Goal: Complete application form: Complete application form

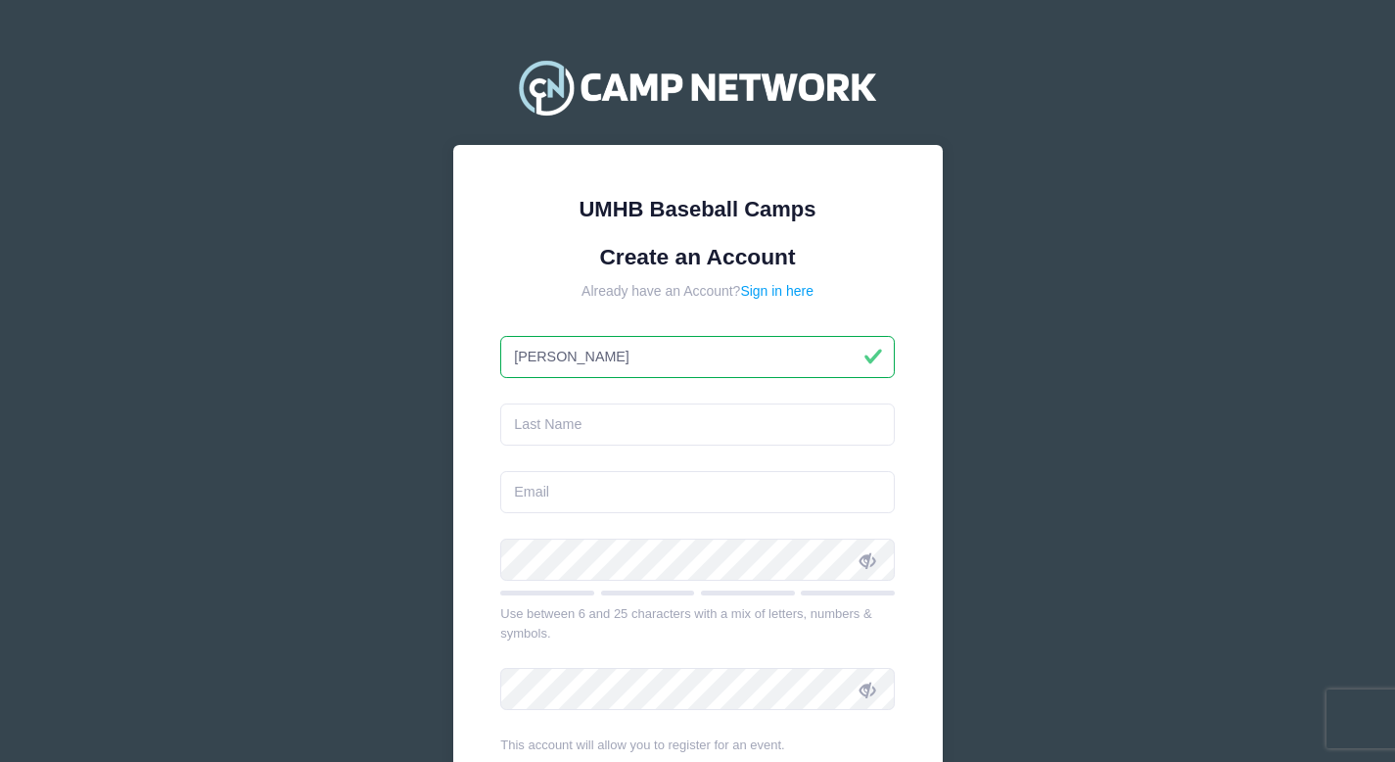
type input "[PERSON_NAME]"
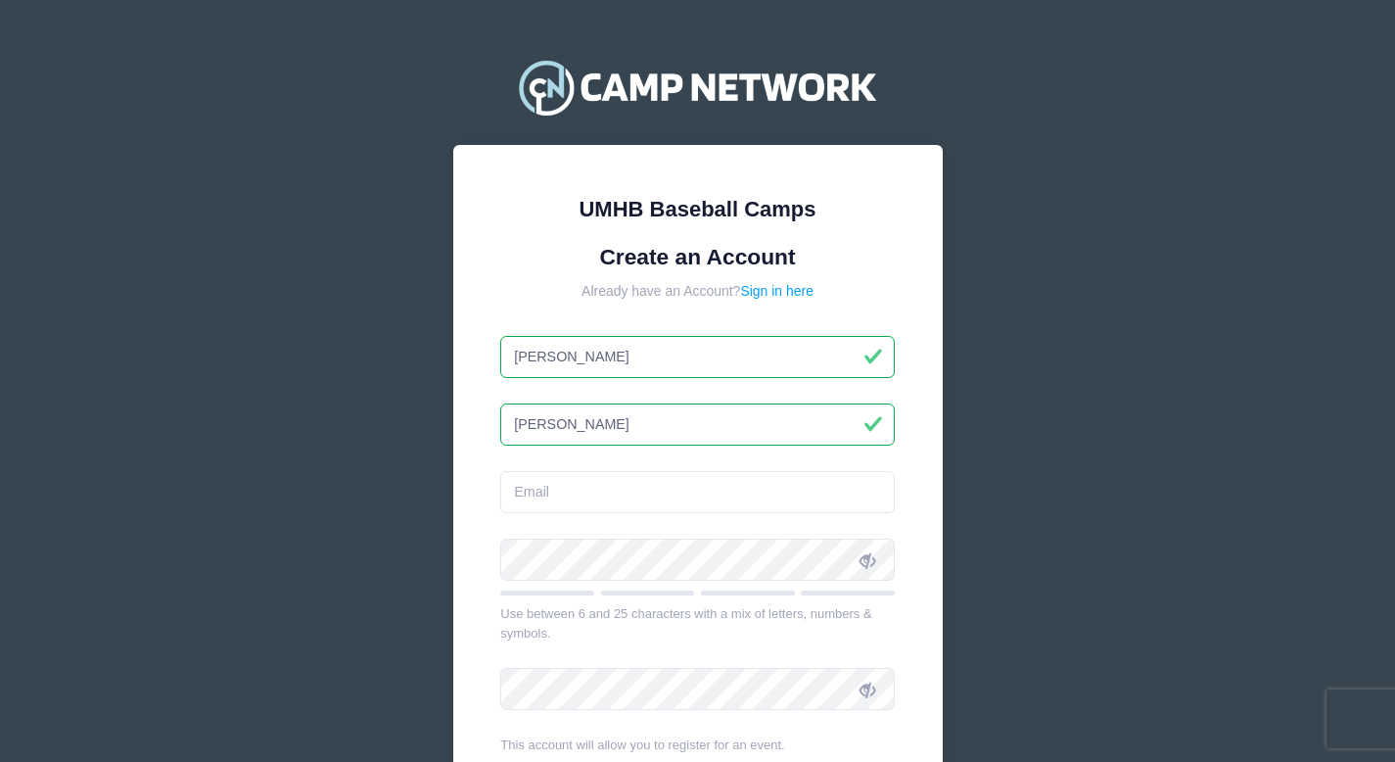
type input "[PERSON_NAME]"
type input "[EMAIL_ADDRESS][DOMAIN_NAME]"
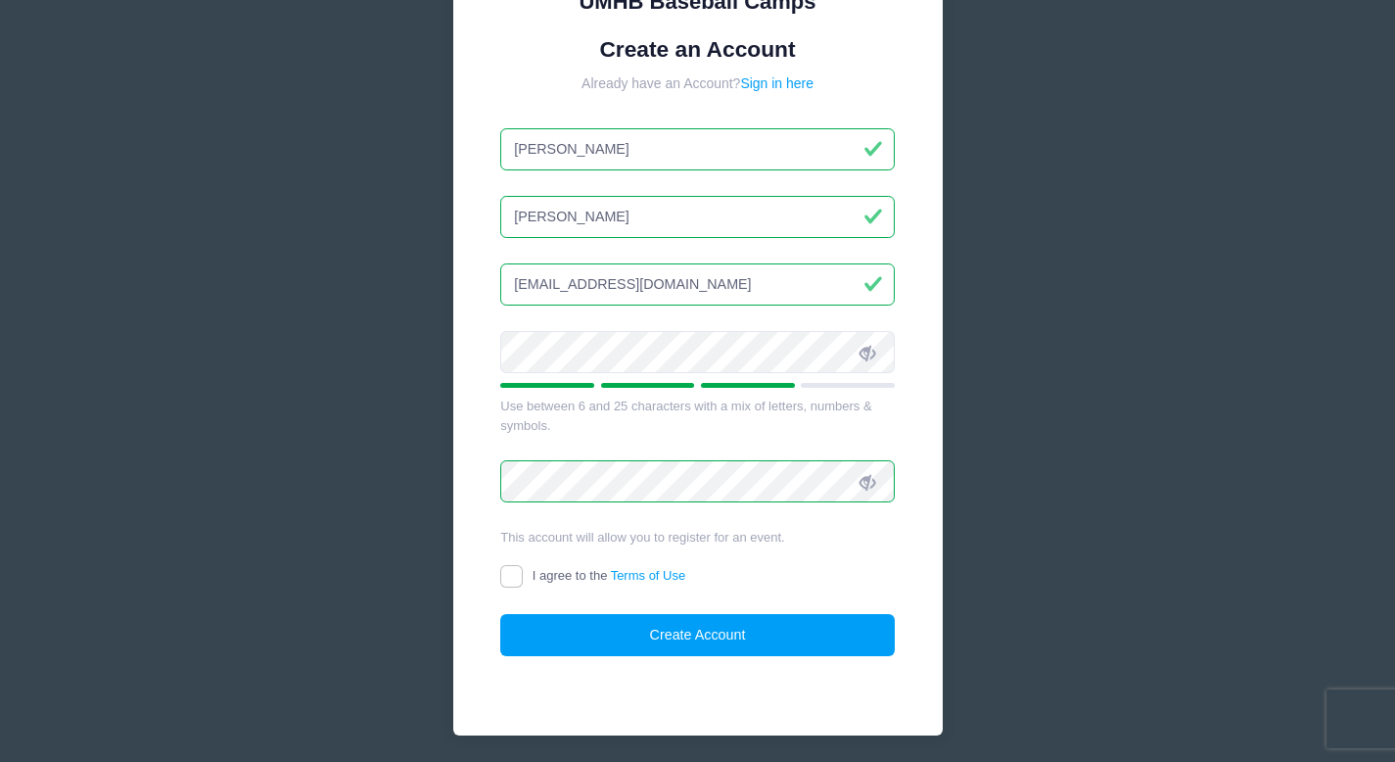
scroll to position [209, 0]
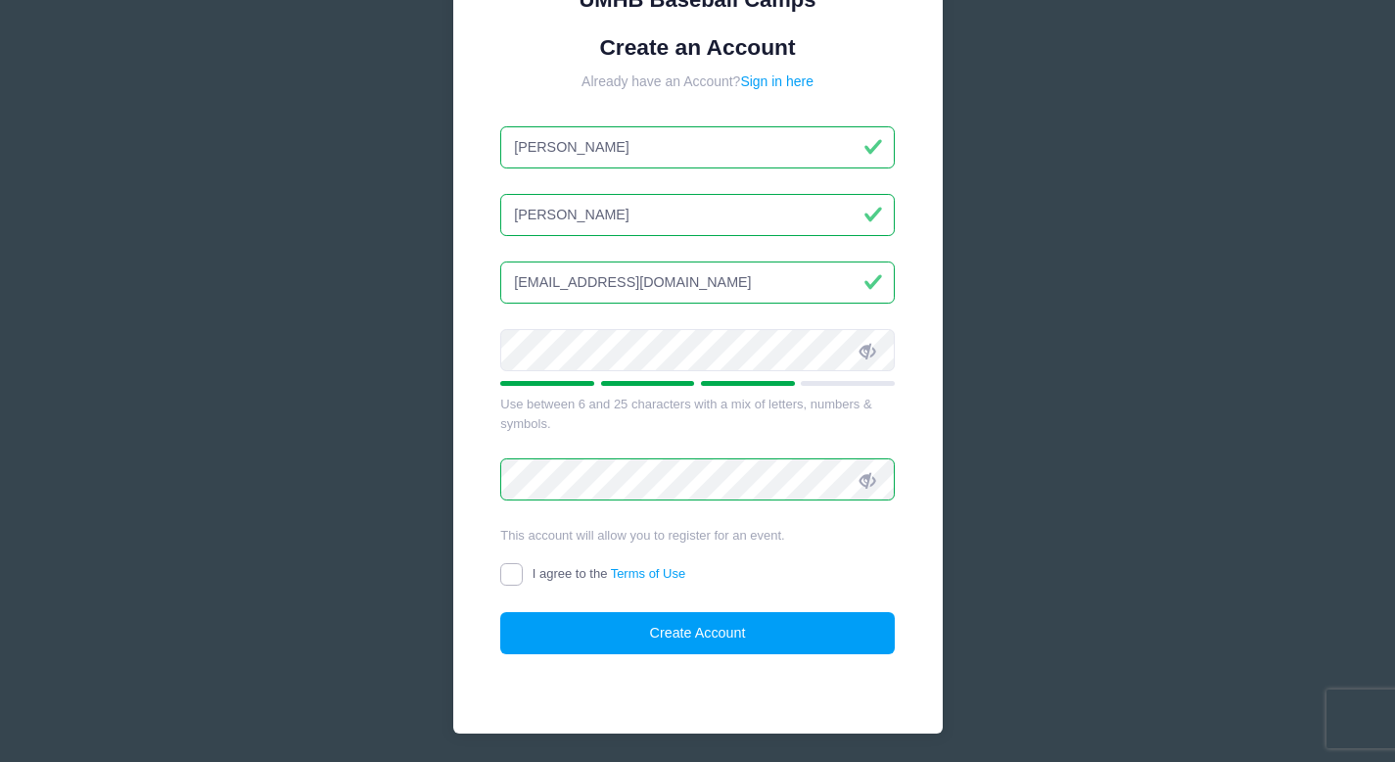
click at [507, 575] on input "I agree to the Terms of Use" at bounding box center [511, 574] width 23 height 23
checkbox input "true"
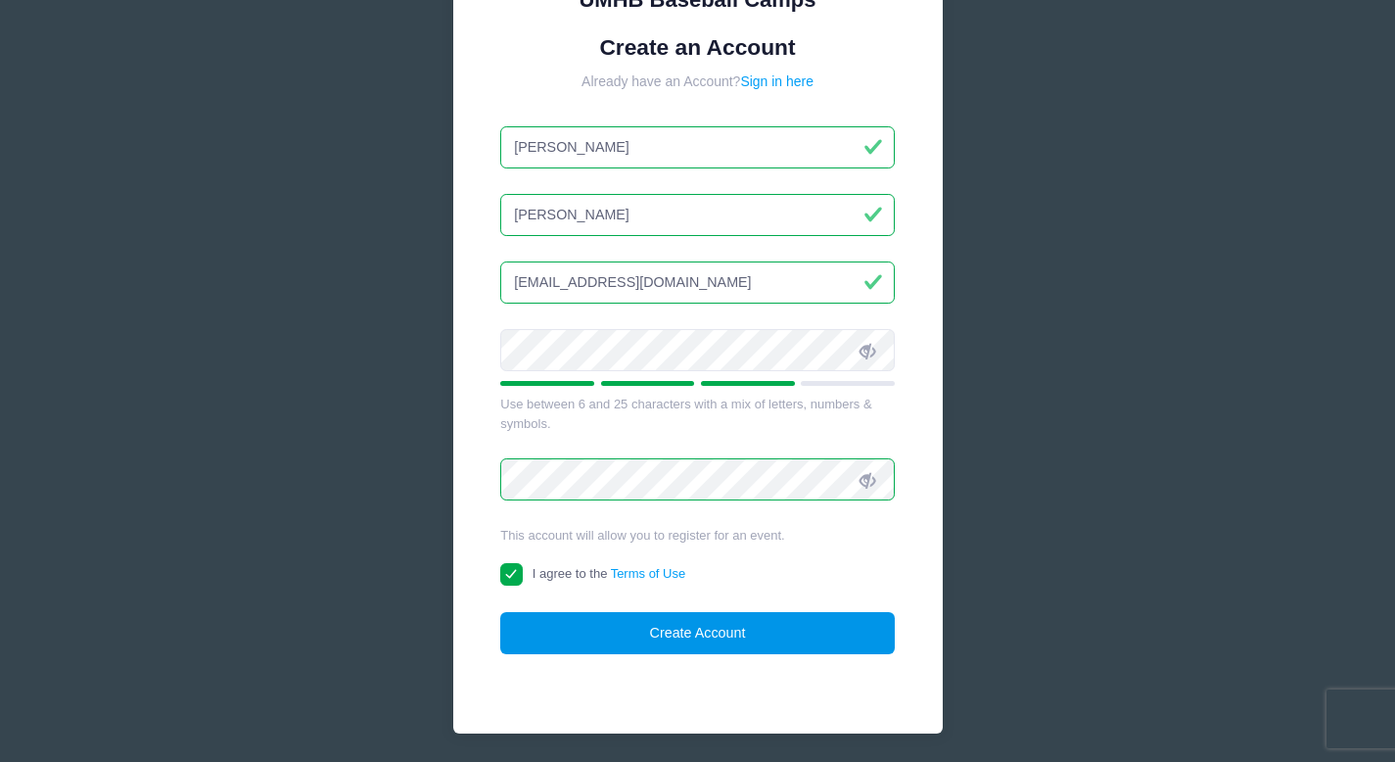
click at [529, 648] on button "Create Account" at bounding box center [697, 633] width 394 height 42
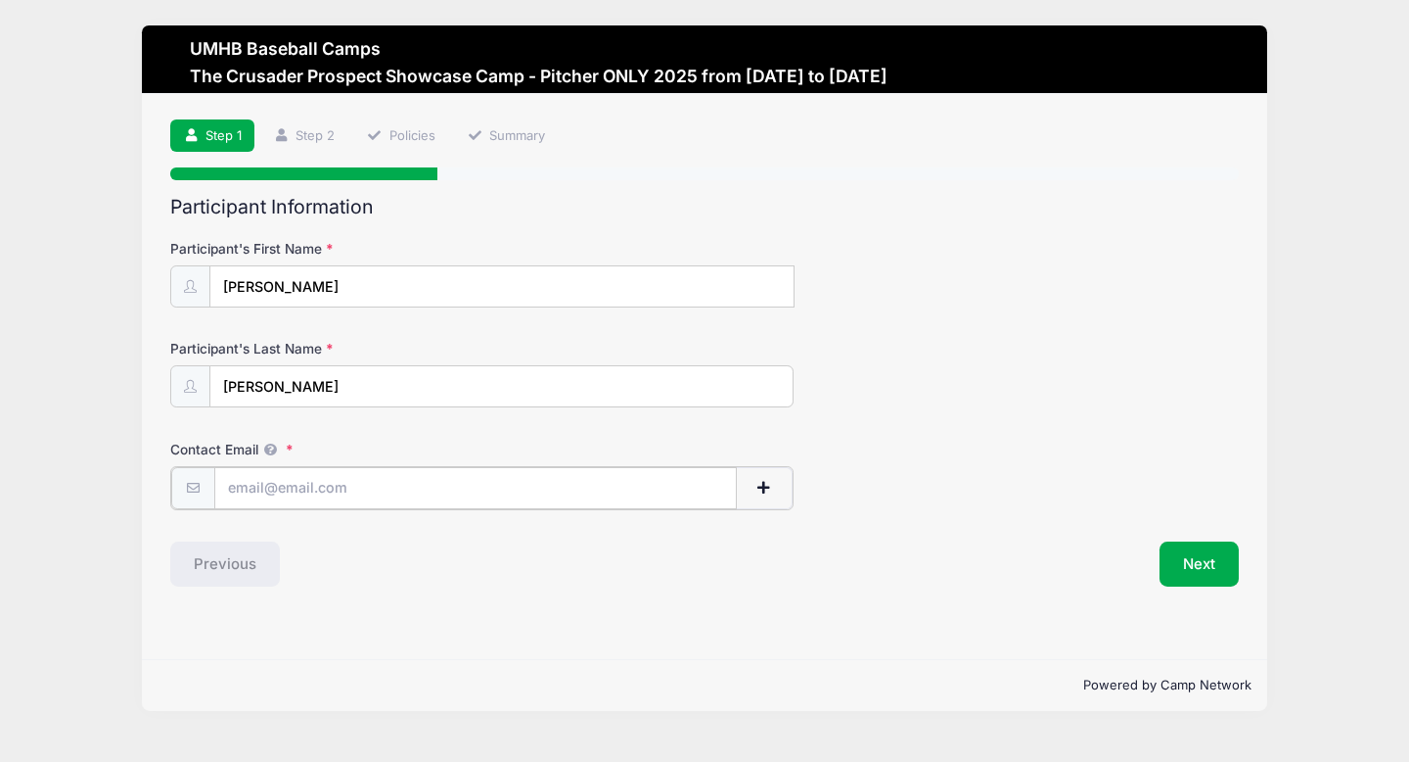
click at [432, 480] on input "Contact Email" at bounding box center [476, 488] width 524 height 42
type input "[EMAIL_ADDRESS][DOMAIN_NAME]"
click at [1222, 564] on button "Next" at bounding box center [1199, 561] width 79 height 45
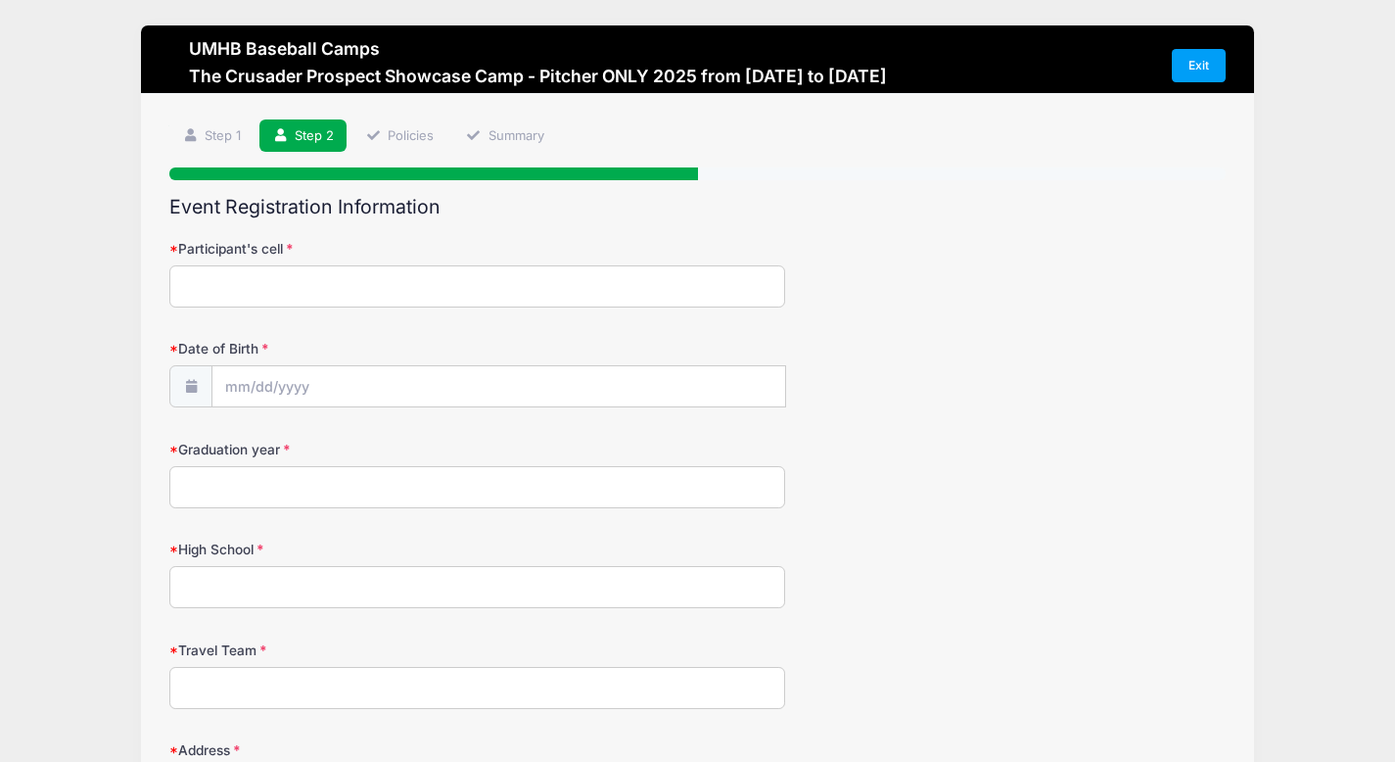
click at [392, 291] on input "Participant's cell" at bounding box center [477, 286] width 616 height 42
type input "2542399540"
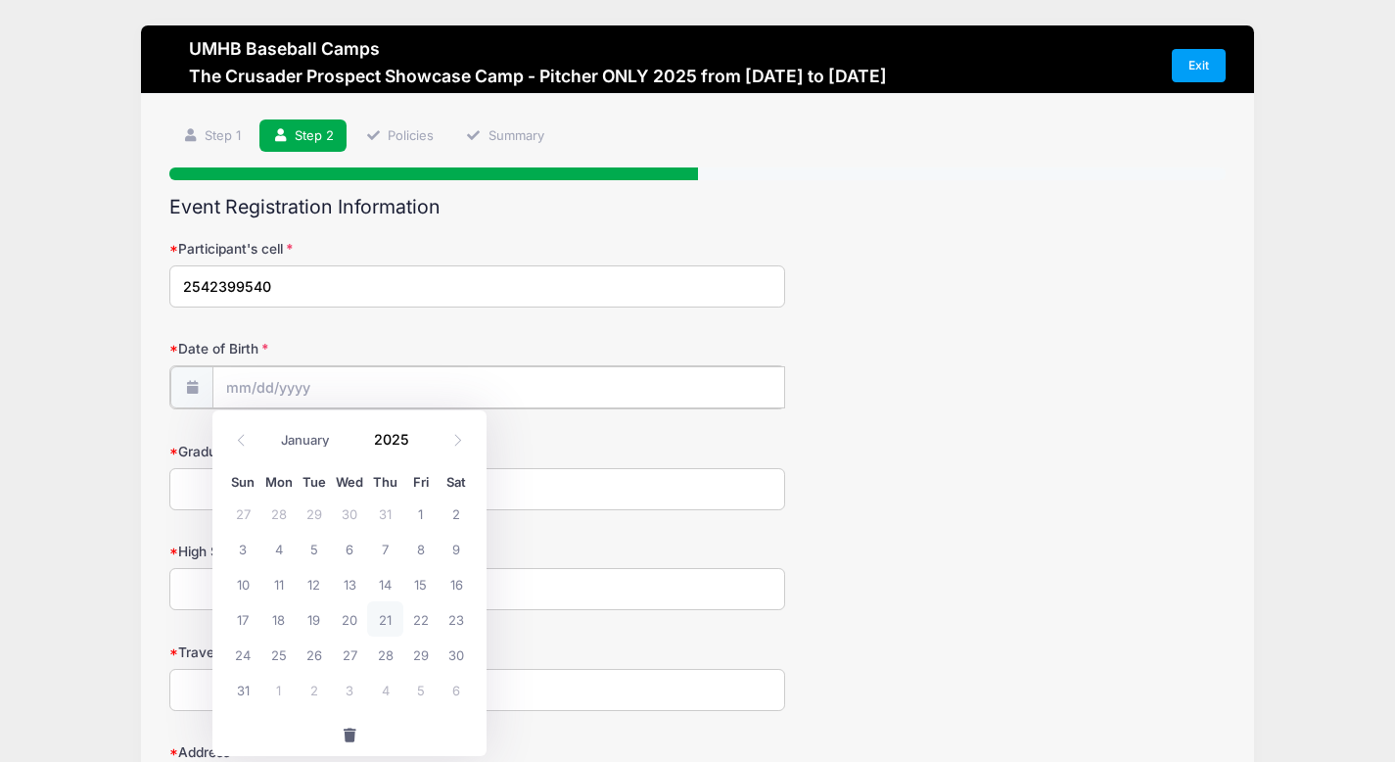
click at [236, 392] on input "Date of Birth" at bounding box center [498, 387] width 573 height 42
click at [411, 438] on input "2025" at bounding box center [396, 438] width 64 height 29
type input "2007"
click at [310, 441] on select "January February March April May June July August September October November De…" at bounding box center [314, 439] width 87 height 25
select select "4"
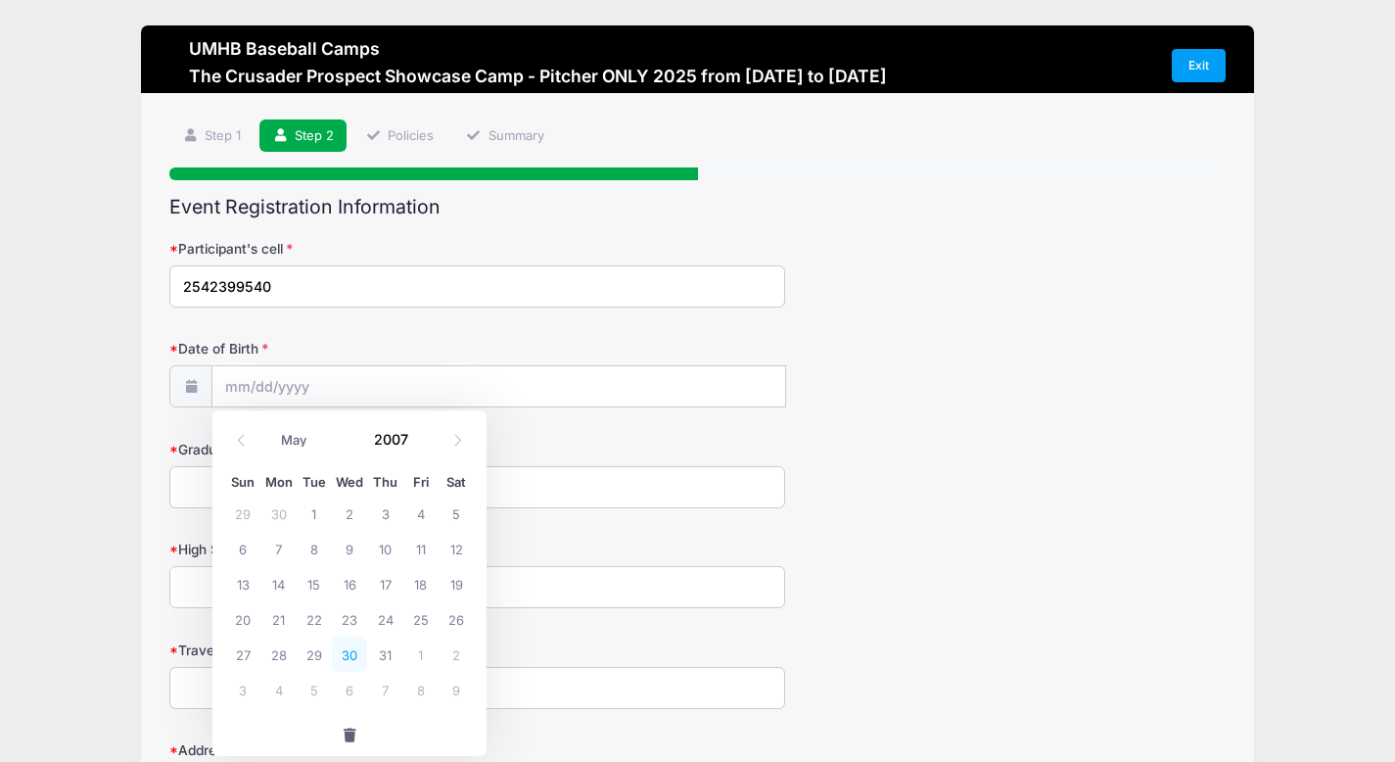
click at [346, 665] on span "30" at bounding box center [349, 653] width 35 height 35
type input "[DATE]"
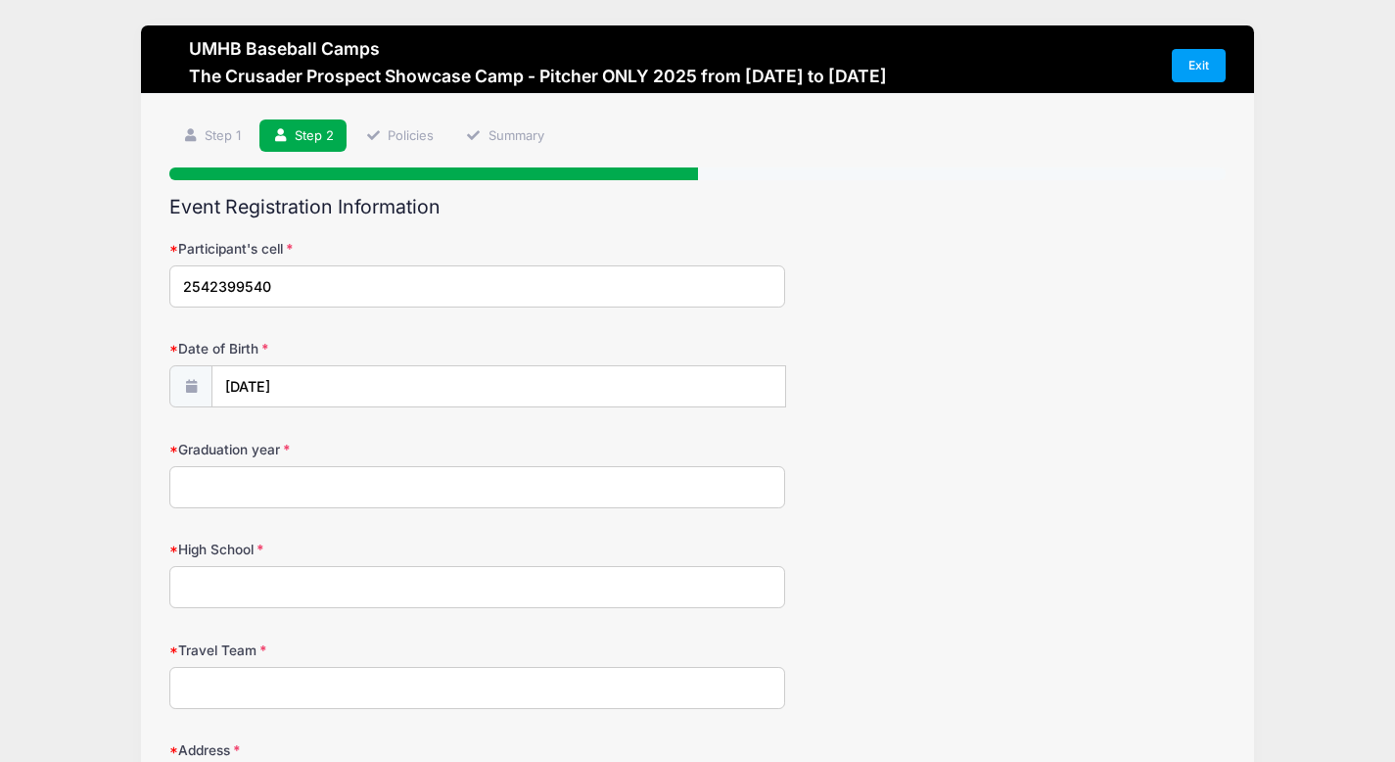
click at [355, 494] on input "Graduation year" at bounding box center [477, 487] width 616 height 42
type input "2026"
type input "[GEOGRAPHIC_DATA]"
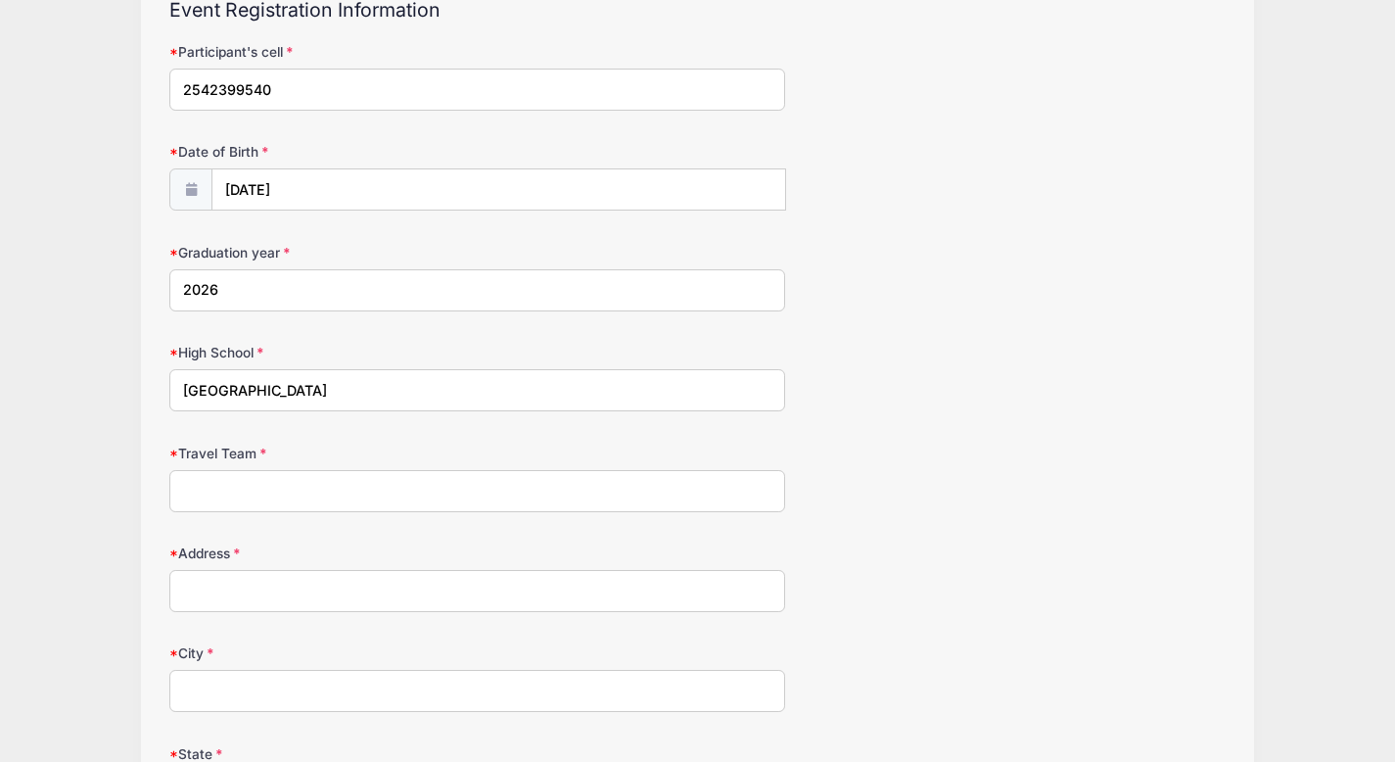
scroll to position [199, 0]
type input "Waco Storm"
type input "[STREET_ADDRESS]"
type input "[DEMOGRAPHIC_DATA]"
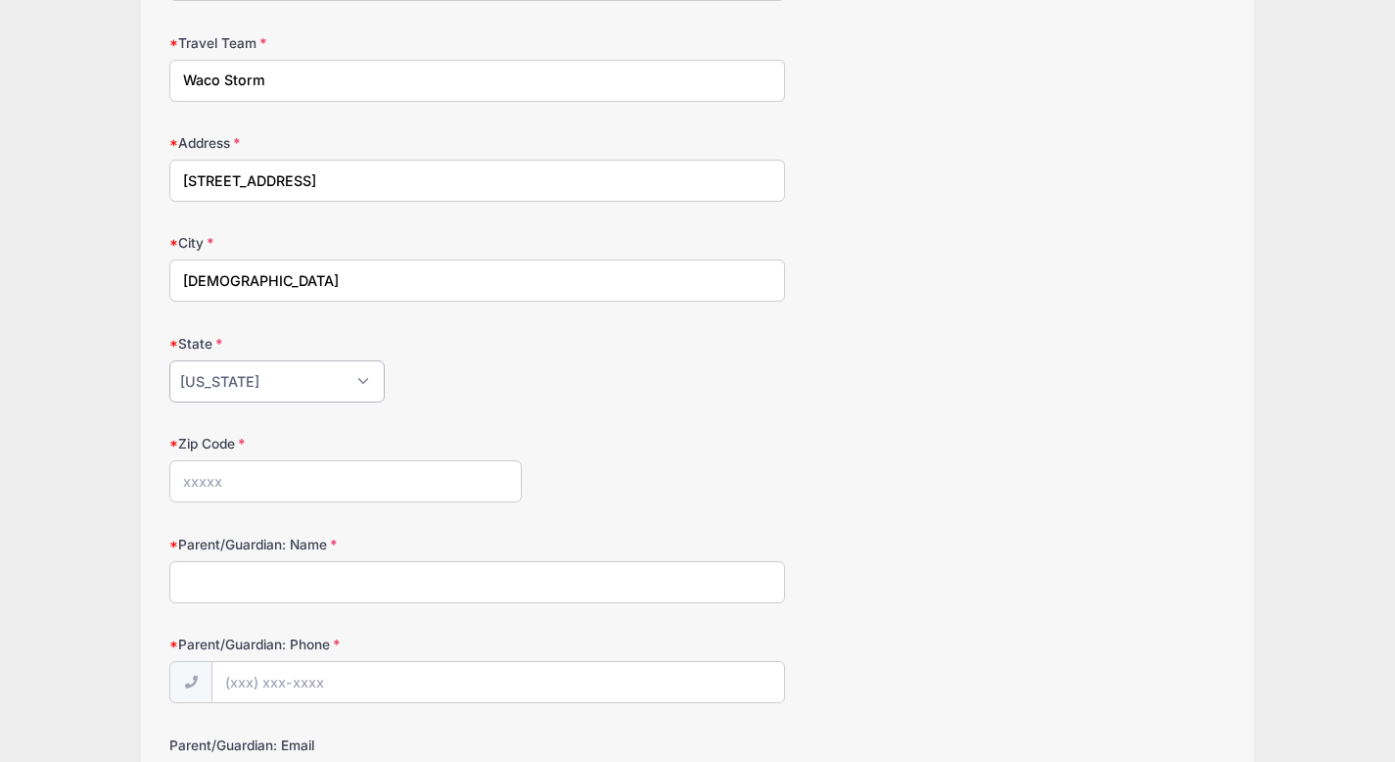
select select "[GEOGRAPHIC_DATA]"
type input "76501"
type input "[PERSON_NAME]"
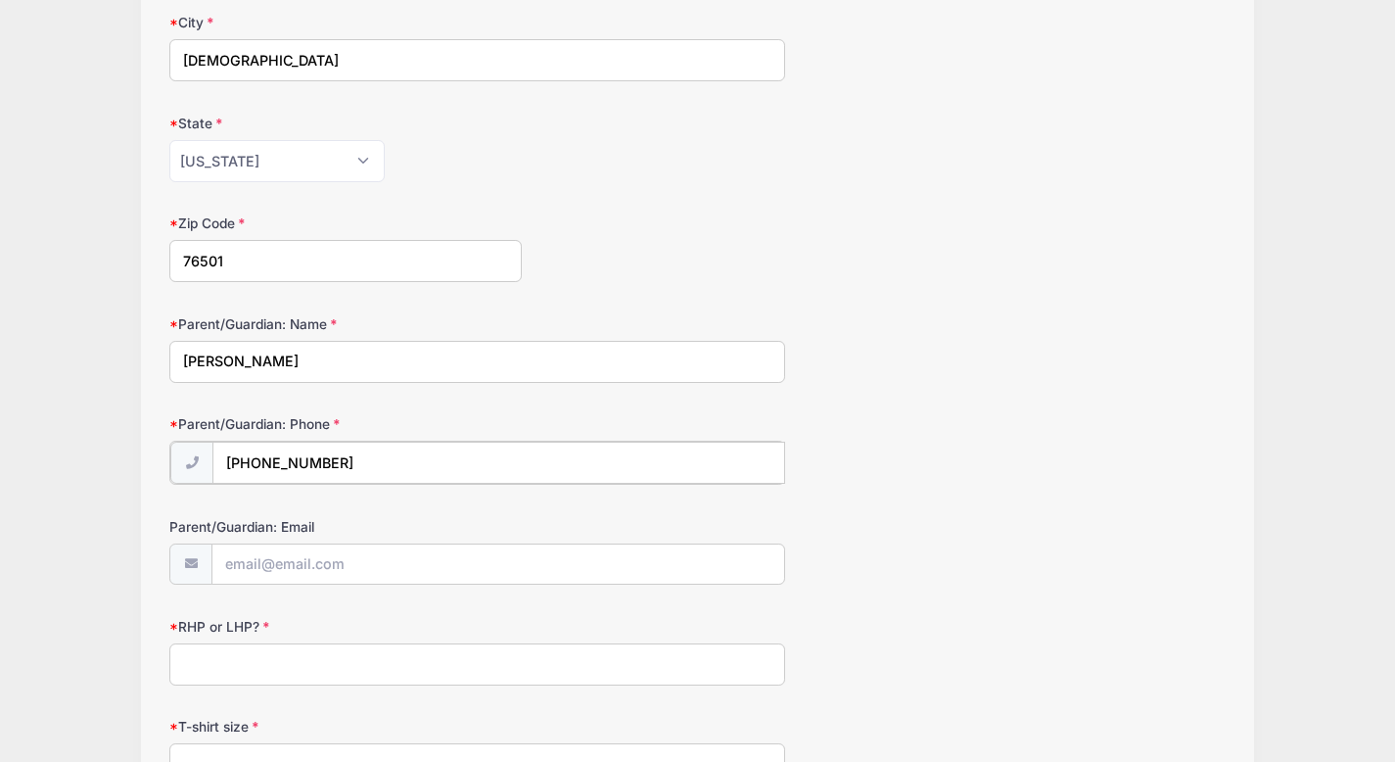
scroll to position [828, 0]
type input "[PHONE_NUMBER]"
click at [268, 571] on input "Parent/Guardian: Email" at bounding box center [498, 562] width 572 height 42
type input "[EMAIL_ADDRESS][DOMAIN_NAME]"
click at [313, 646] on input "RHP or LHP?" at bounding box center [477, 661] width 616 height 42
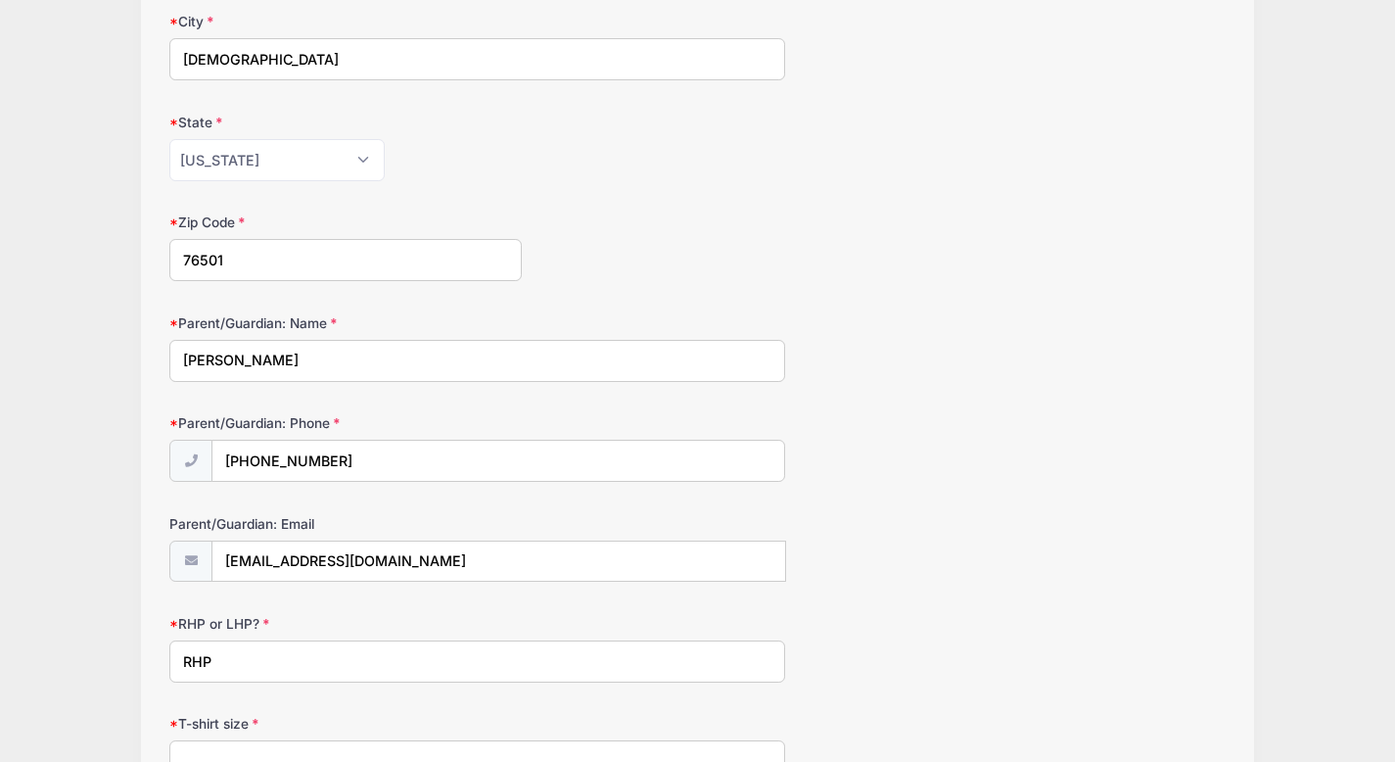
type input "RHP"
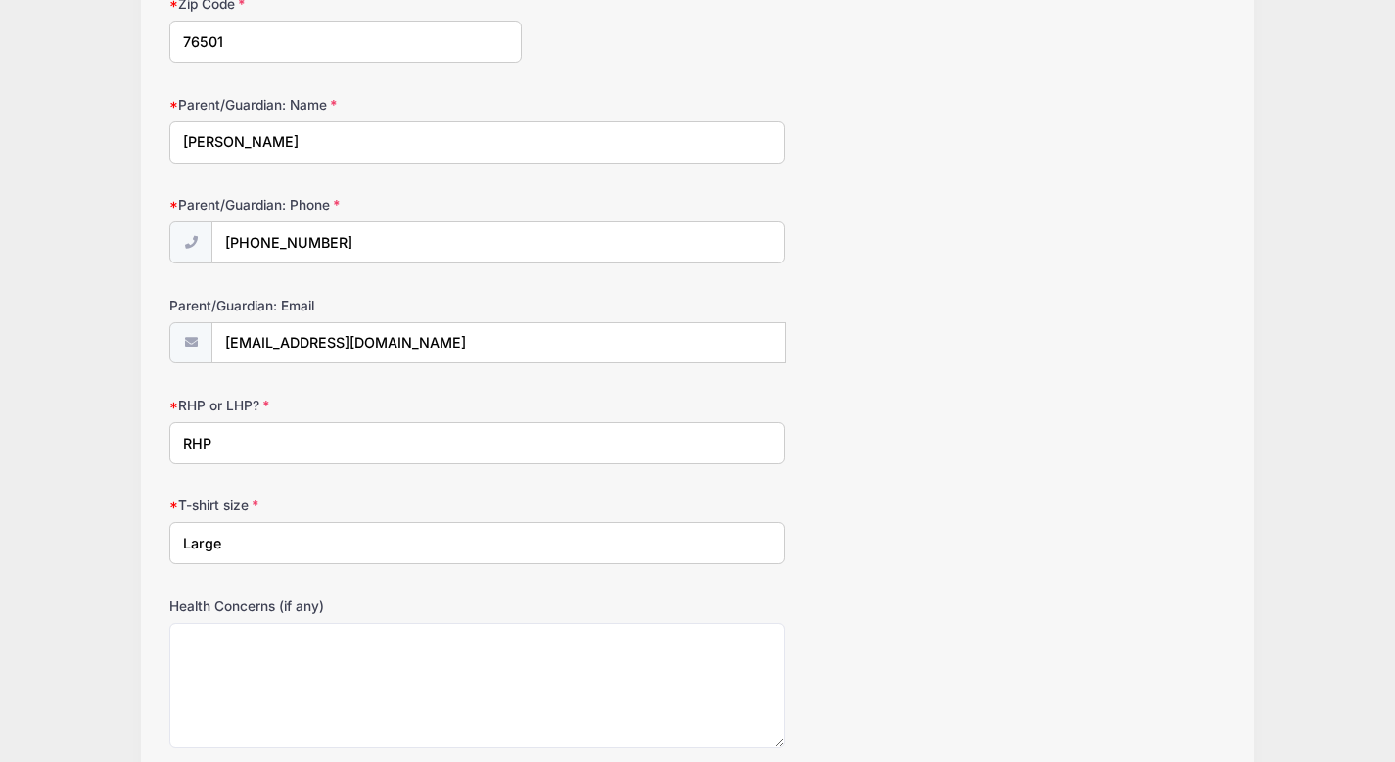
scroll to position [1213, 0]
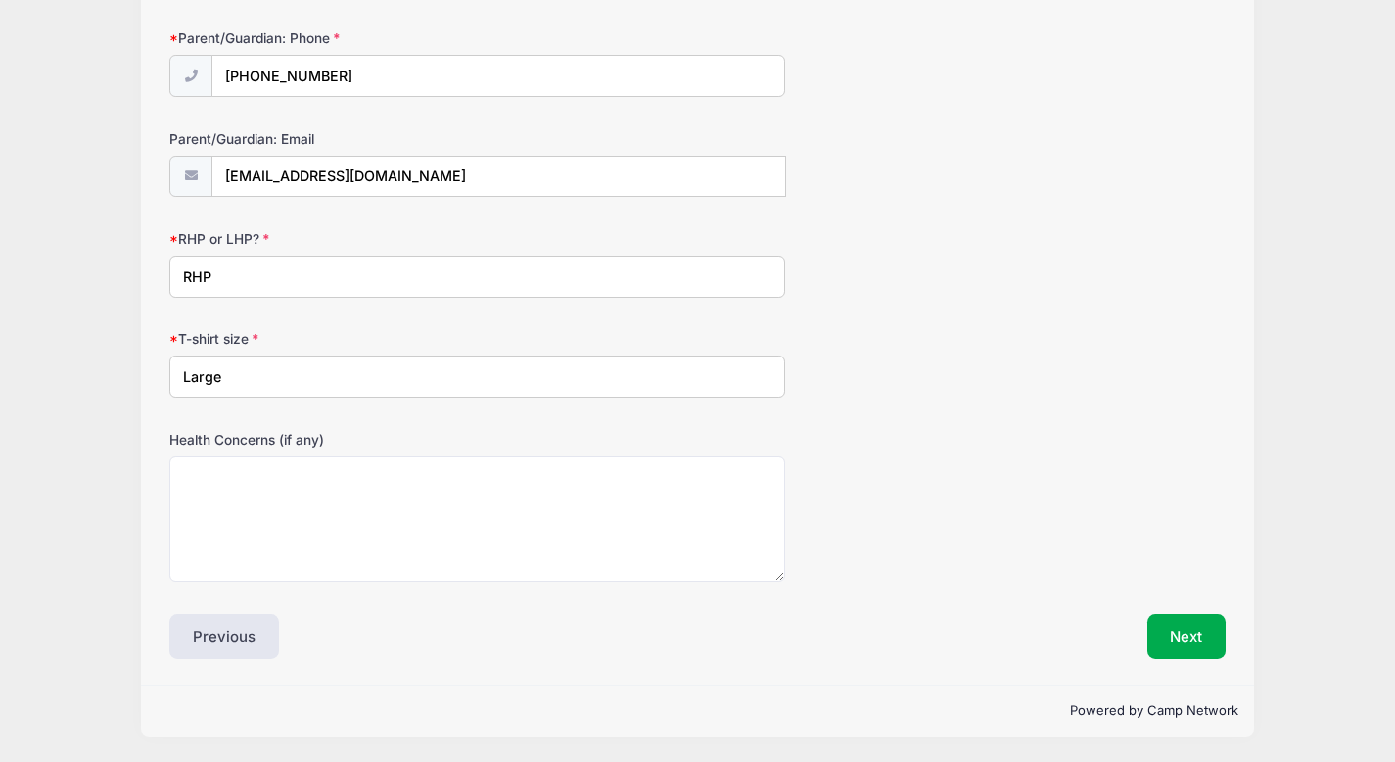
type input "Large"
click at [1172, 641] on button "Next" at bounding box center [1186, 636] width 79 height 45
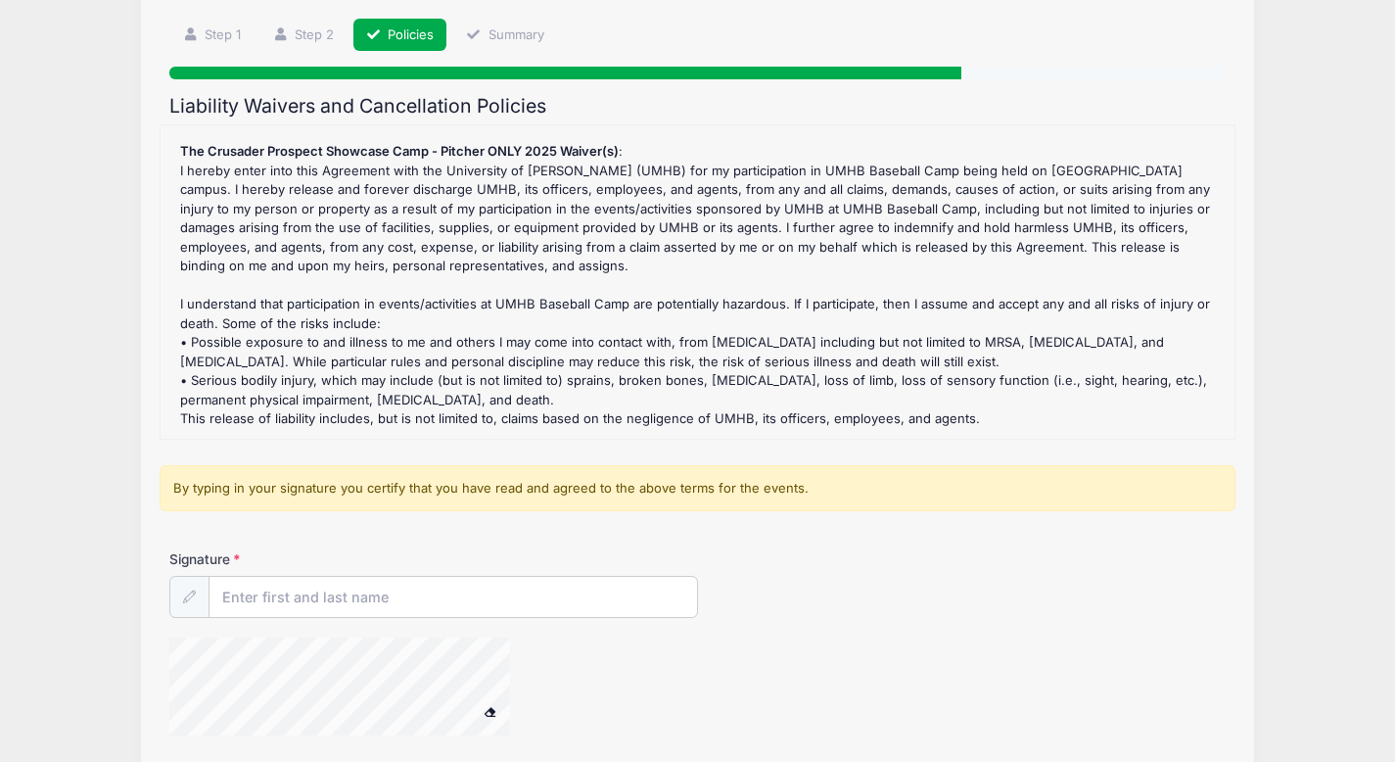
scroll to position [265, 0]
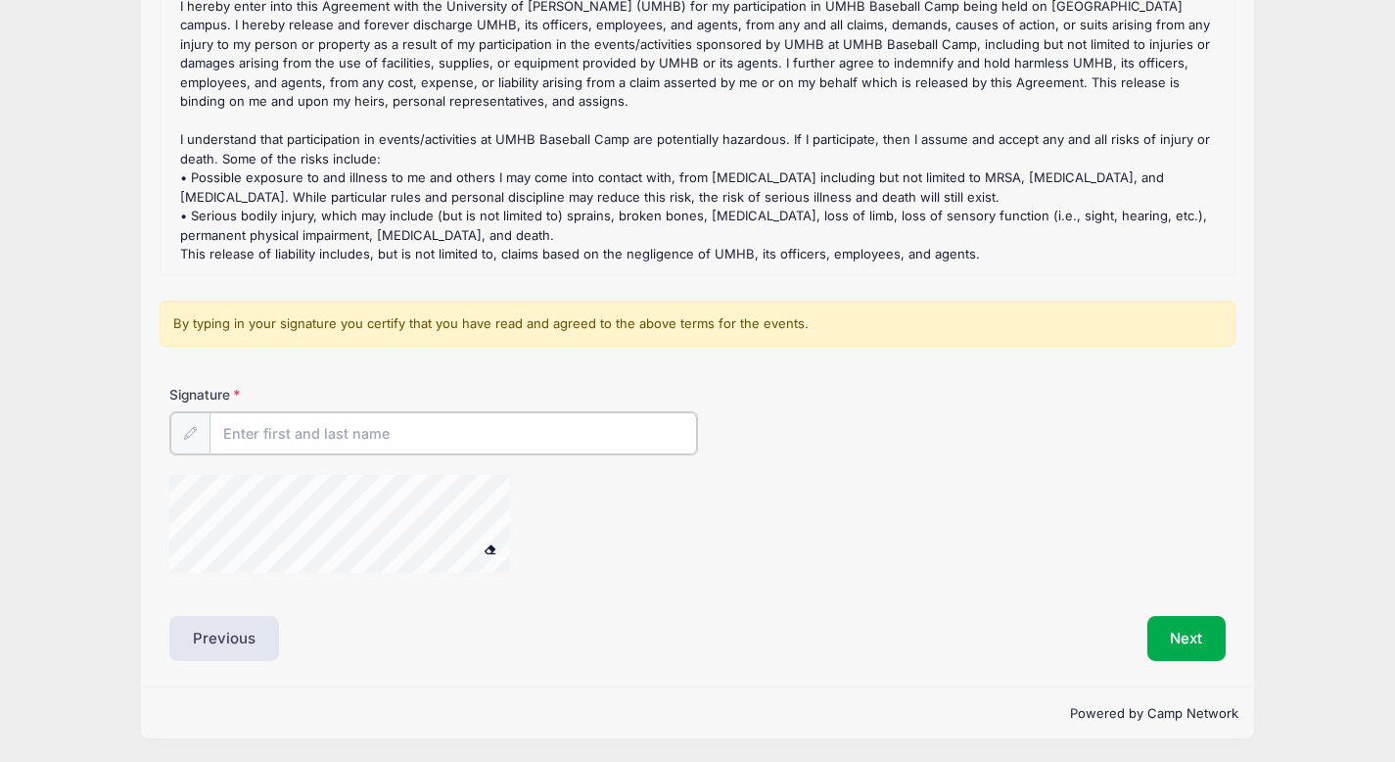
click at [452, 429] on input "Signature" at bounding box center [452, 433] width 487 height 42
type input "j"
type input "[PERSON_NAME]"
click at [1192, 638] on button "Next" at bounding box center [1186, 636] width 79 height 45
click at [1176, 627] on button "Next" at bounding box center [1186, 636] width 79 height 45
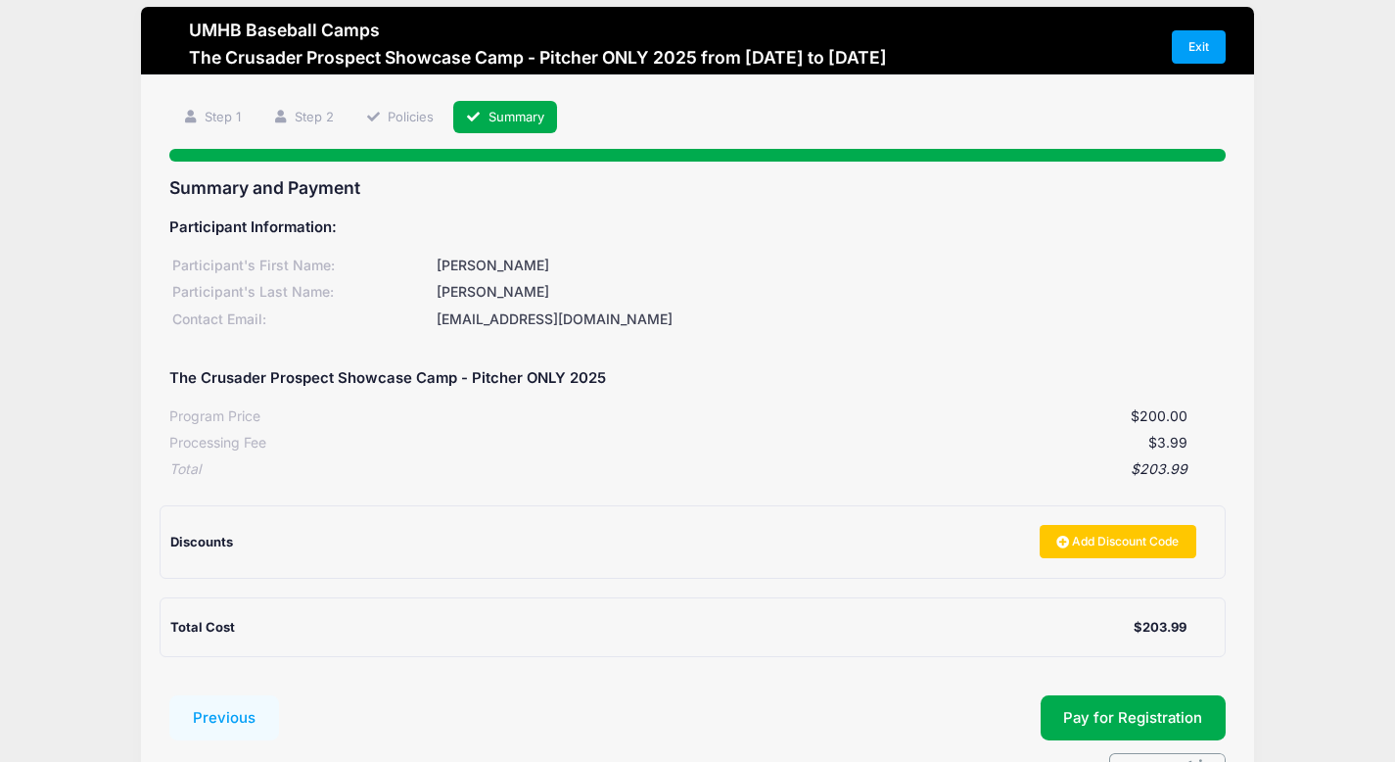
scroll to position [0, 0]
